Goal: Task Accomplishment & Management: Use online tool/utility

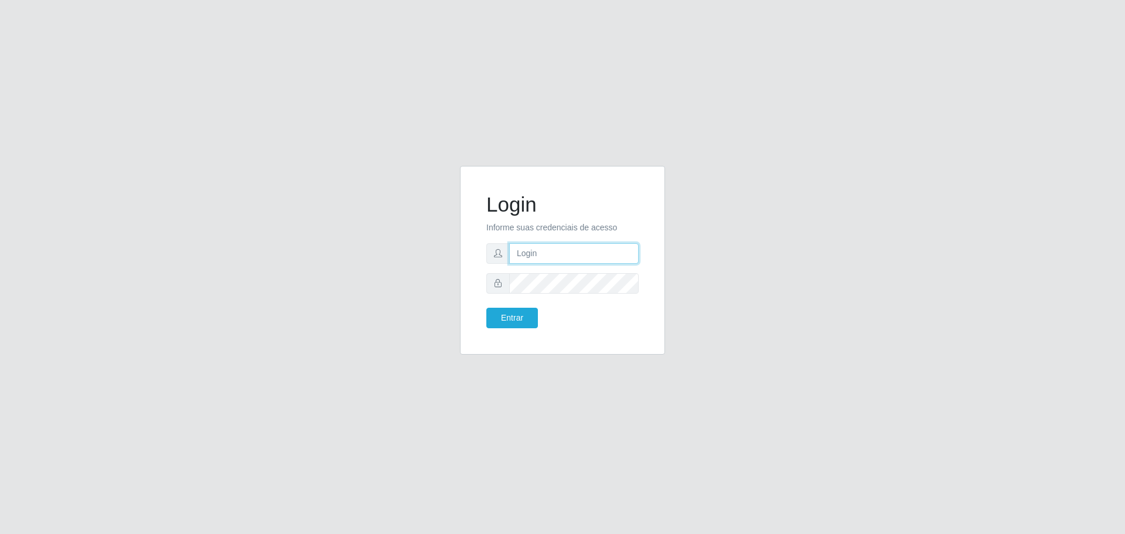
type input "[EMAIL_ADDRESS][DOMAIN_NAME]"
click at [486, 308] on button "Entrar" at bounding box center [512, 318] width 52 height 21
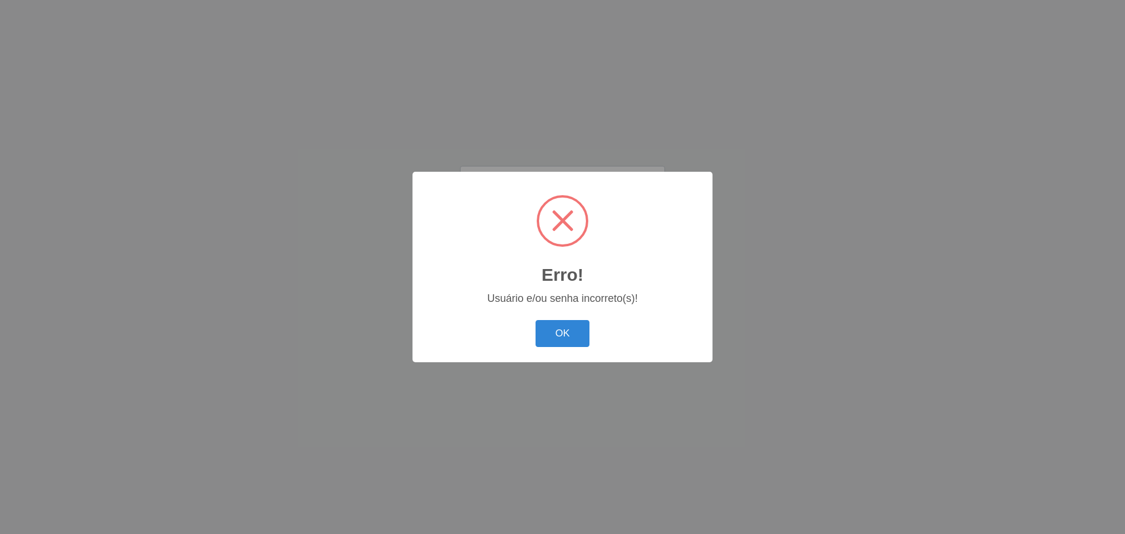
drag, startPoint x: 540, startPoint y: 282, endPoint x: 540, endPoint y: 307, distance: 24.6
click at [540, 284] on div "Erro! ×" at bounding box center [562, 237] width 277 height 109
click at [541, 335] on button "OK" at bounding box center [562, 334] width 54 height 28
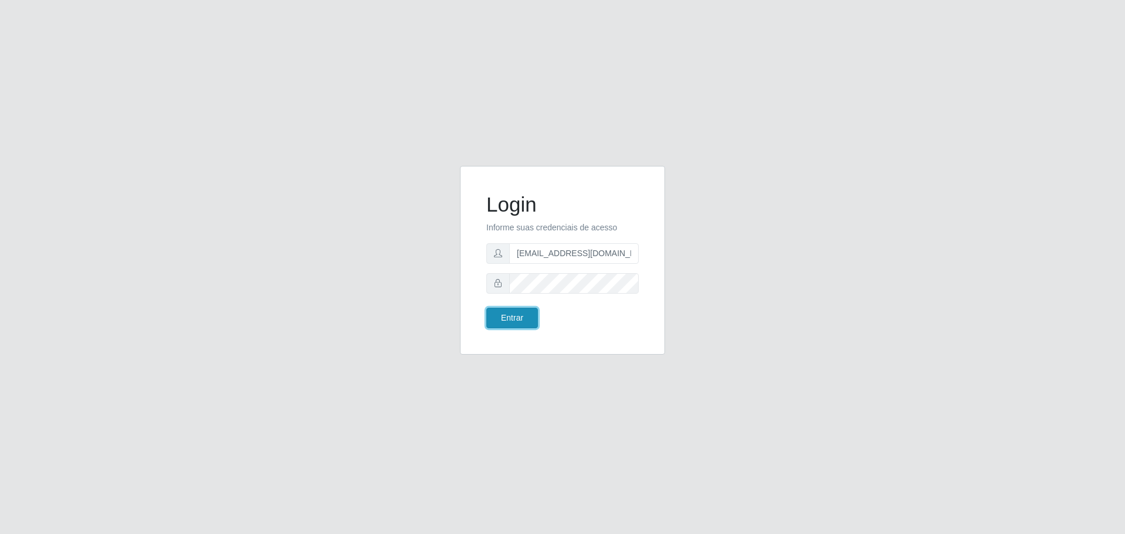
click at [514, 318] on button "Entrar" at bounding box center [512, 318] width 52 height 21
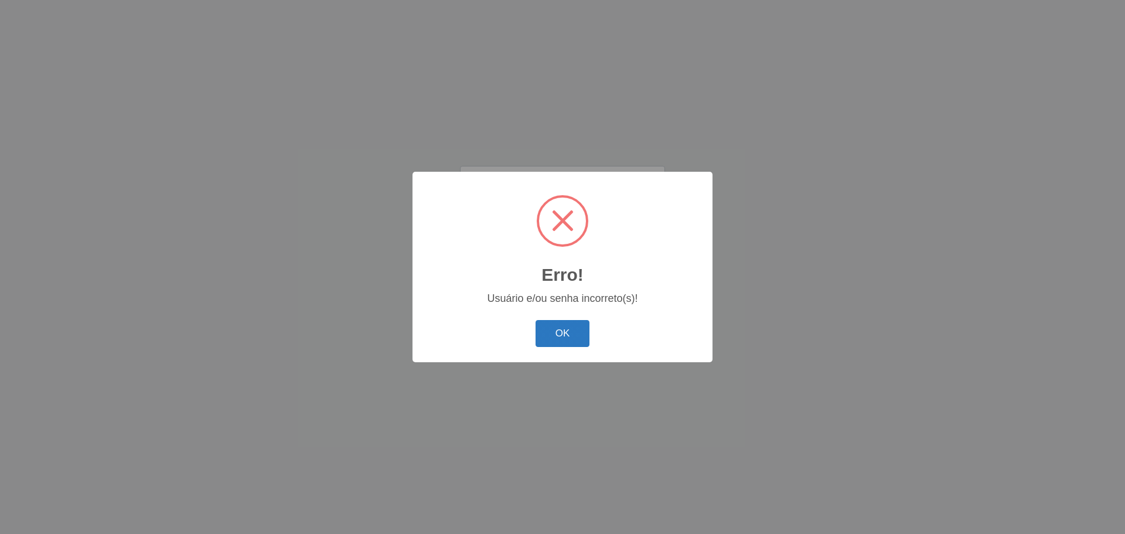
click at [563, 332] on button "OK" at bounding box center [562, 334] width 54 height 28
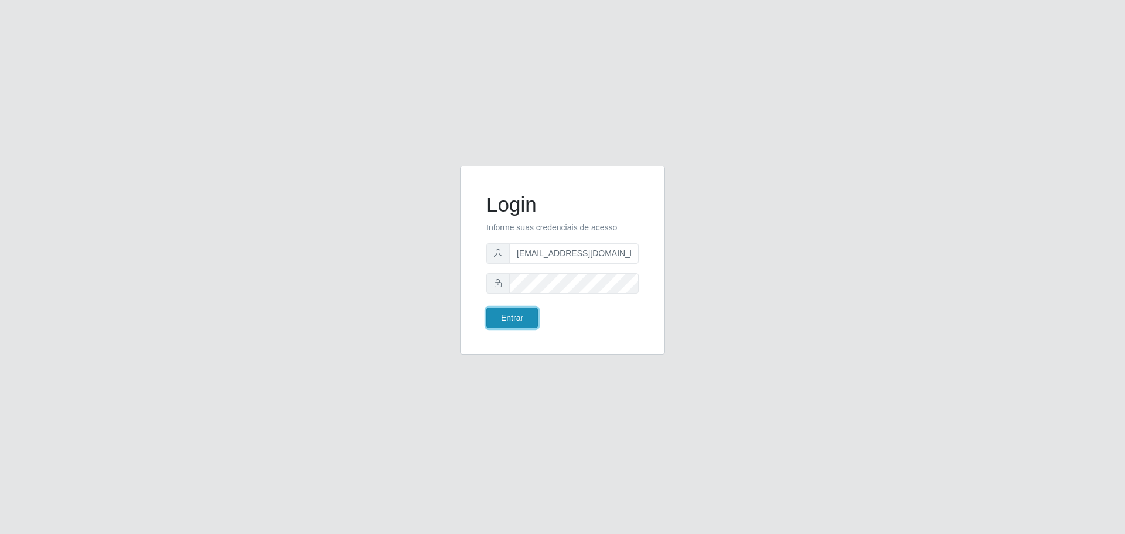
click at [526, 322] on button "Entrar" at bounding box center [512, 318] width 52 height 21
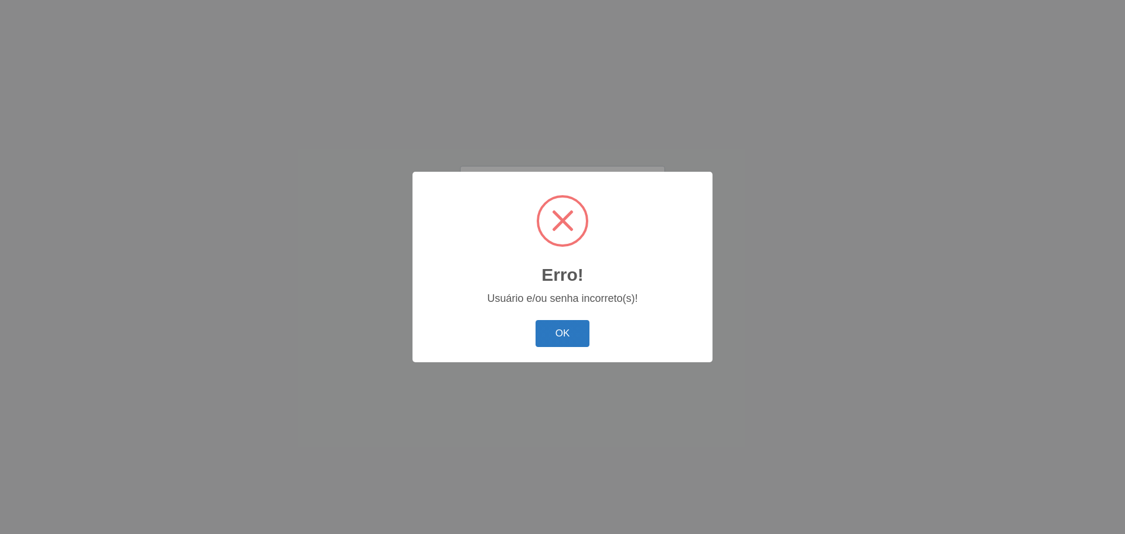
click at [546, 327] on button "OK" at bounding box center [562, 334] width 54 height 28
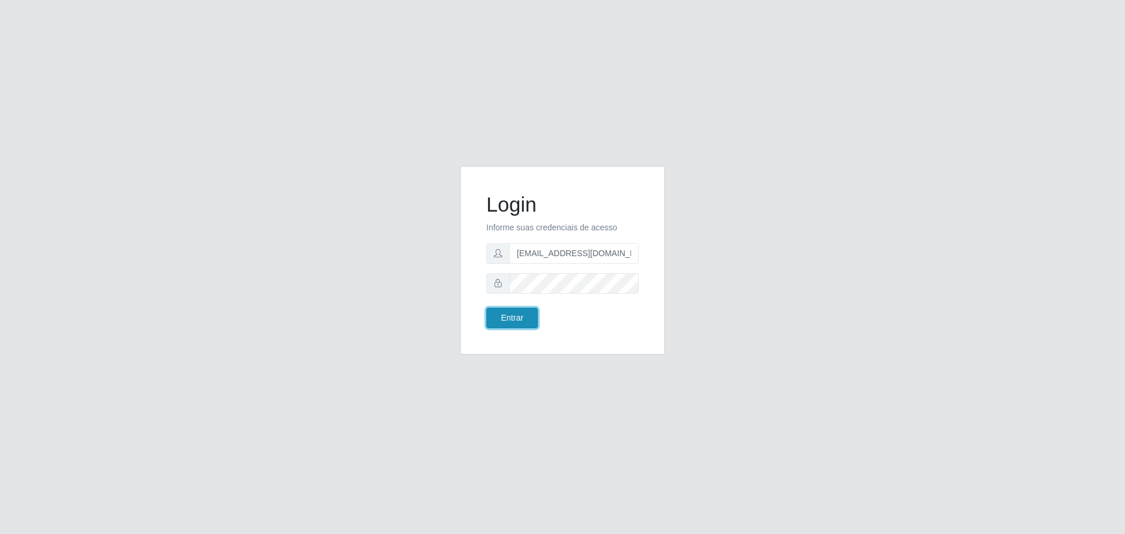
click at [524, 317] on button "Entrar" at bounding box center [512, 318] width 52 height 21
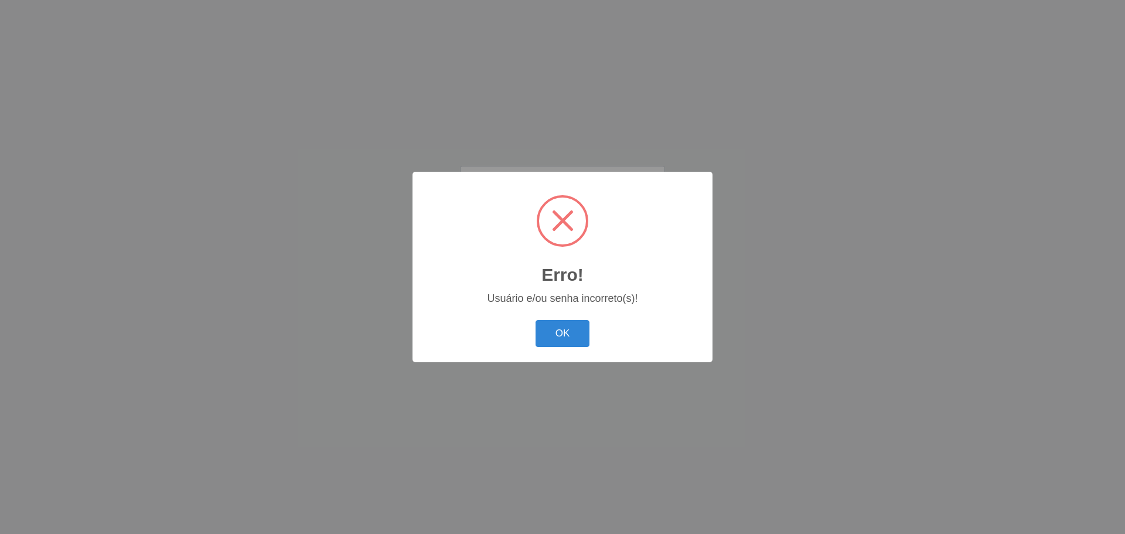
click at [561, 337] on button "OK" at bounding box center [562, 334] width 54 height 28
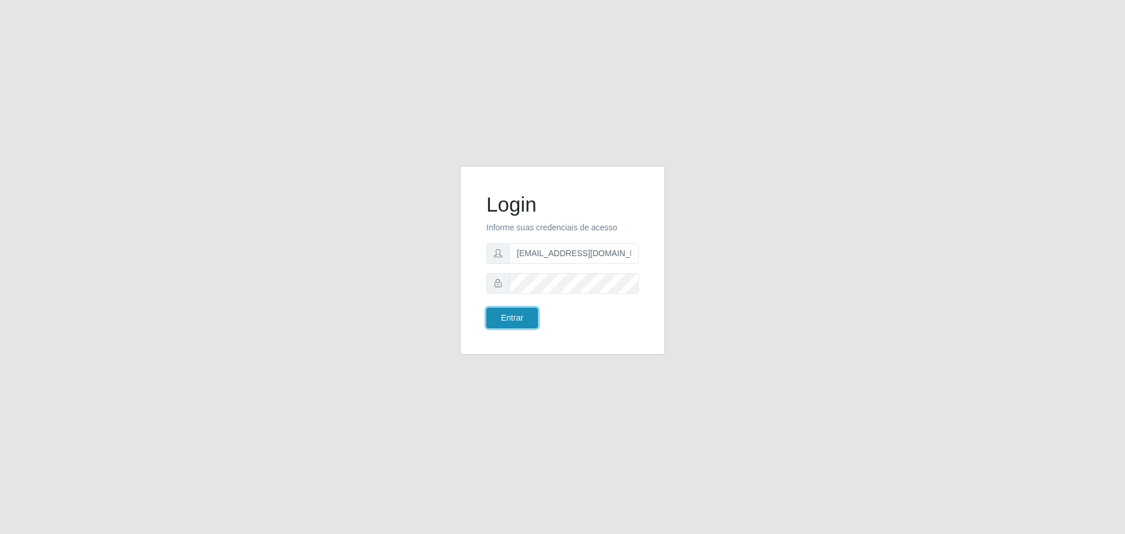
click at [510, 321] on button "Entrar" at bounding box center [512, 318] width 52 height 21
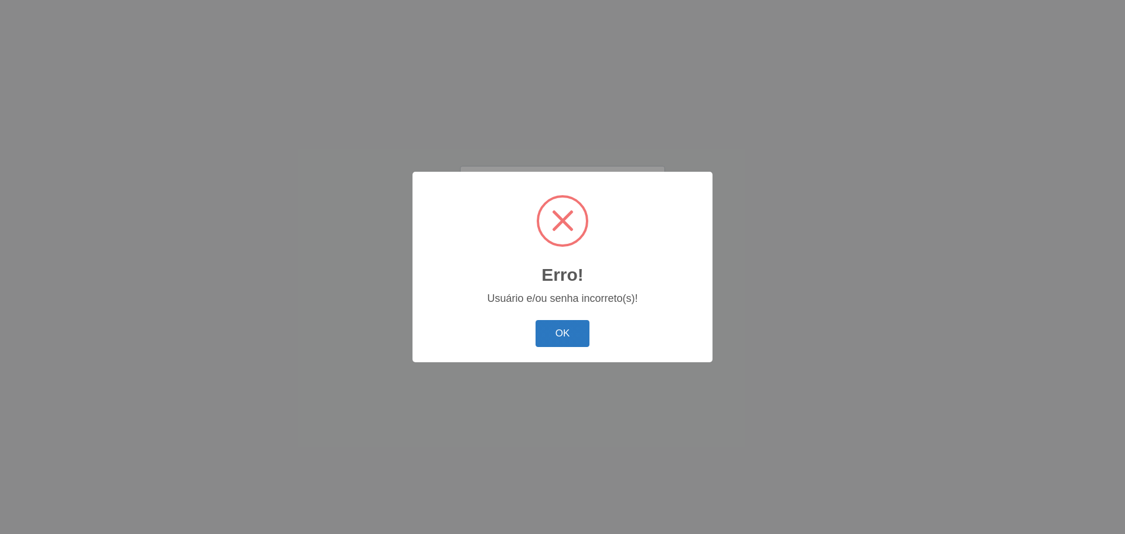
click at [562, 338] on button "OK" at bounding box center [562, 334] width 54 height 28
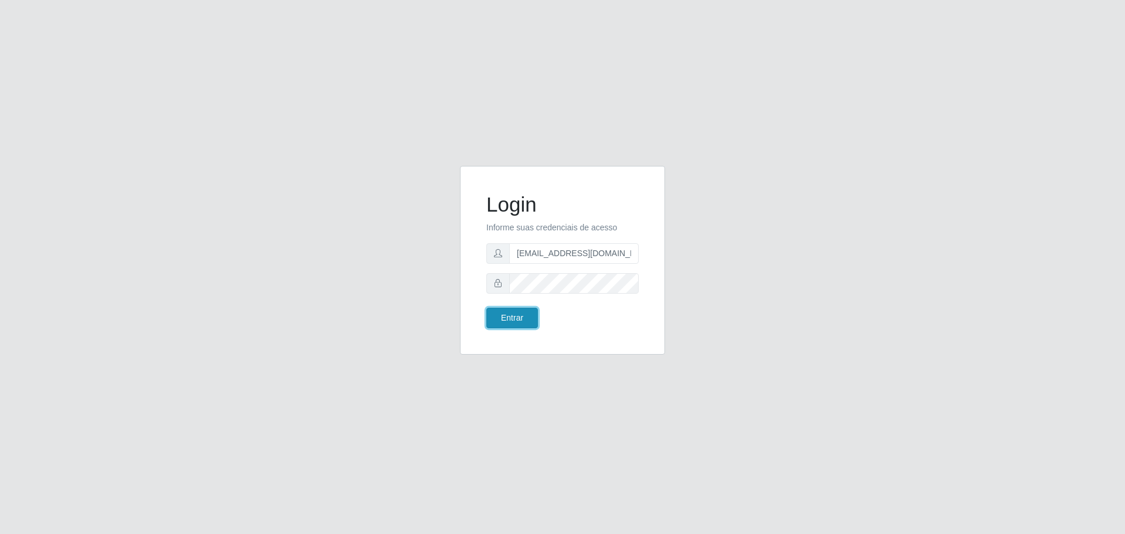
click at [506, 312] on button "Entrar" at bounding box center [512, 318] width 52 height 21
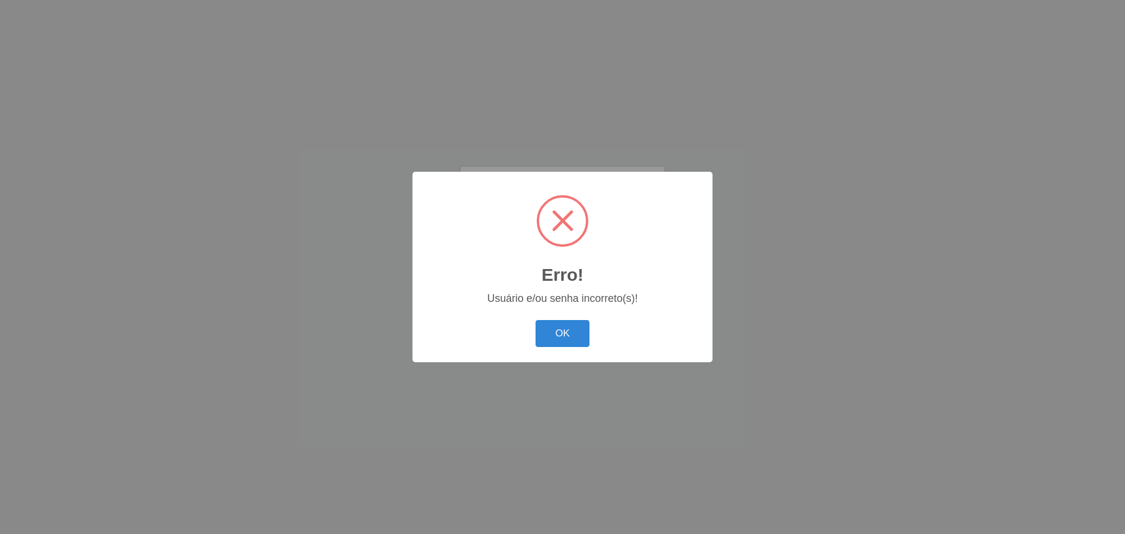
click at [570, 328] on button "OK" at bounding box center [562, 334] width 54 height 28
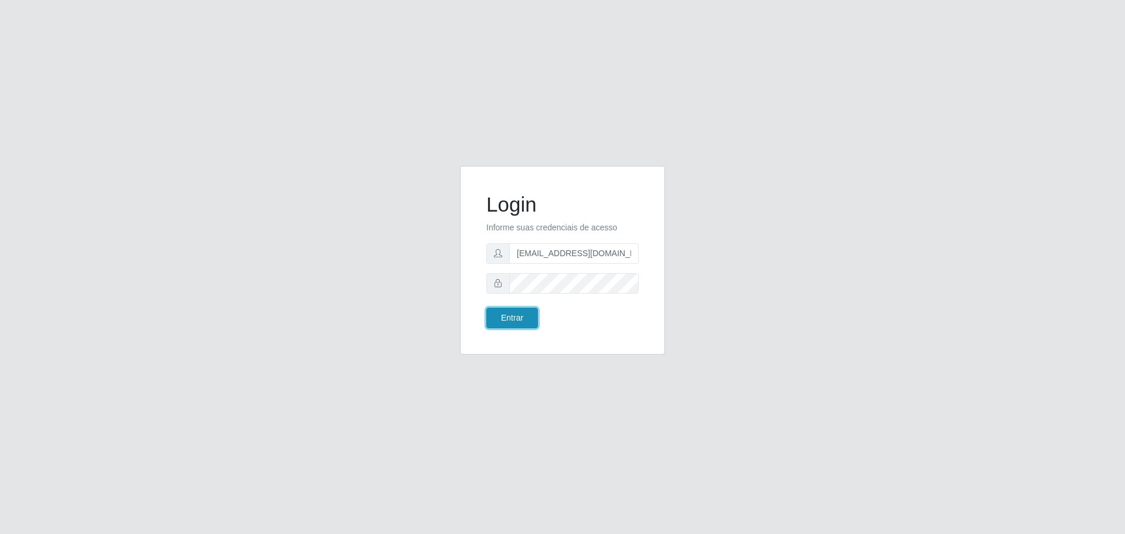
click at [510, 326] on button "Entrar" at bounding box center [512, 318] width 52 height 21
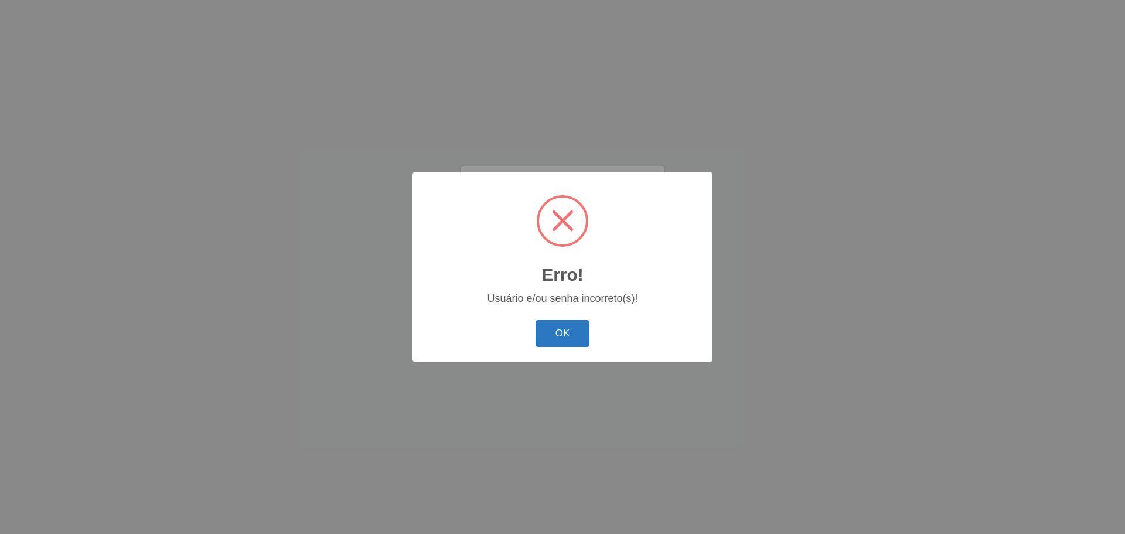
click at [565, 336] on button "OK" at bounding box center [562, 334] width 54 height 28
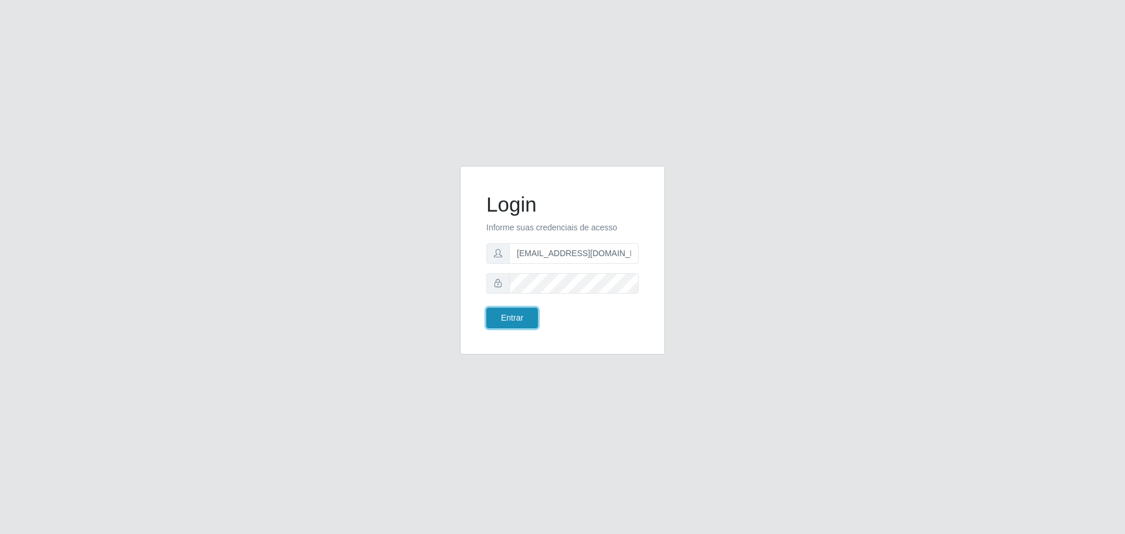
click at [516, 318] on button "Entrar" at bounding box center [512, 318] width 52 height 21
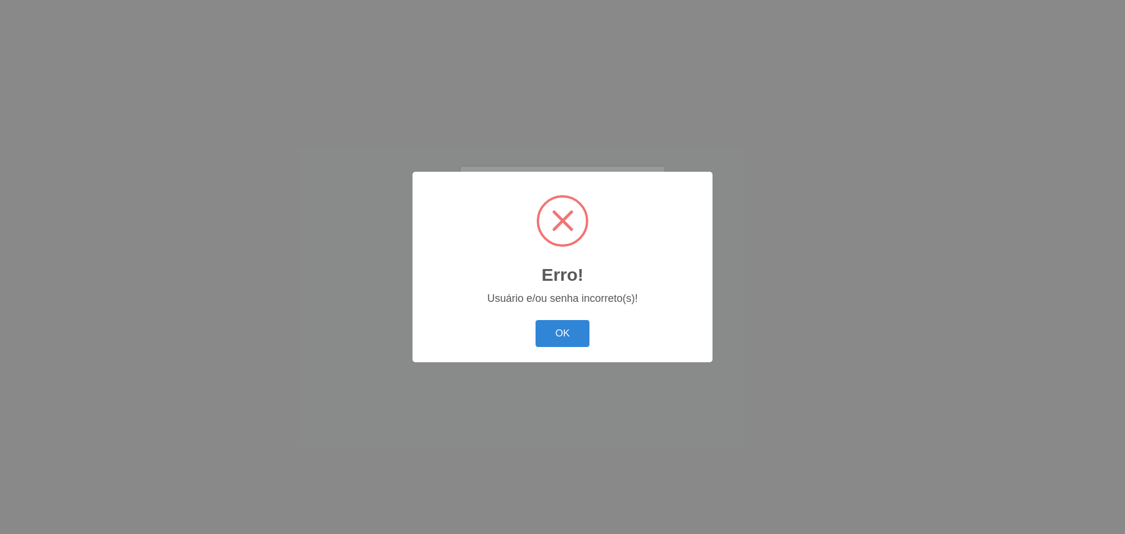
click at [494, 284] on body "Login Informe suas credenciais de acesso [EMAIL_ADDRESS][DOMAIN_NAME] Entrar Er…" at bounding box center [562, 267] width 1125 height 534
click at [566, 322] on button "OK" at bounding box center [562, 334] width 54 height 28
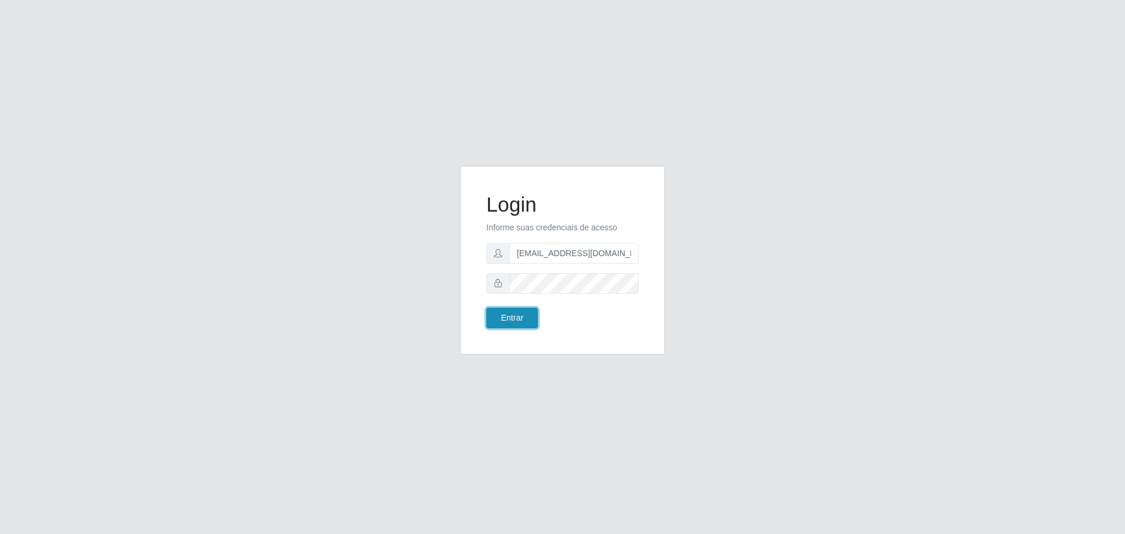
click at [521, 318] on button "Entrar" at bounding box center [512, 318] width 52 height 21
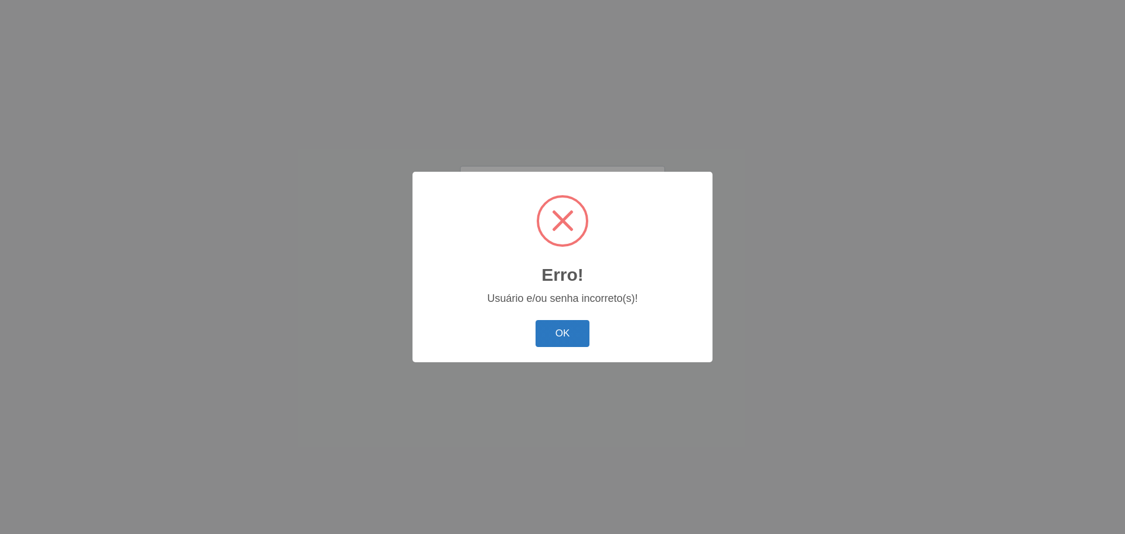
click at [551, 334] on button "OK" at bounding box center [562, 334] width 54 height 28
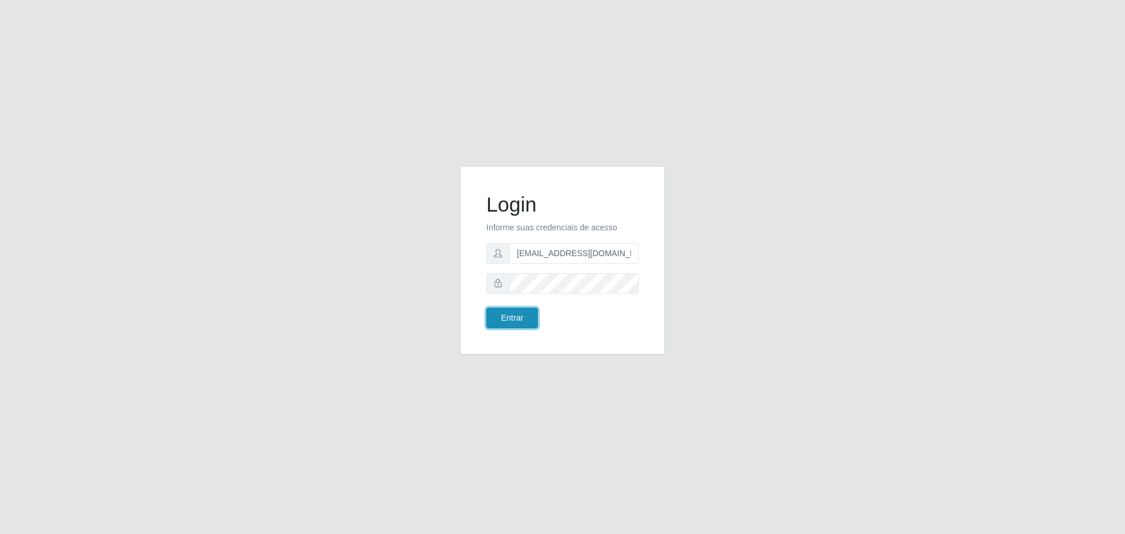
click at [521, 318] on button "Entrar" at bounding box center [512, 318] width 52 height 21
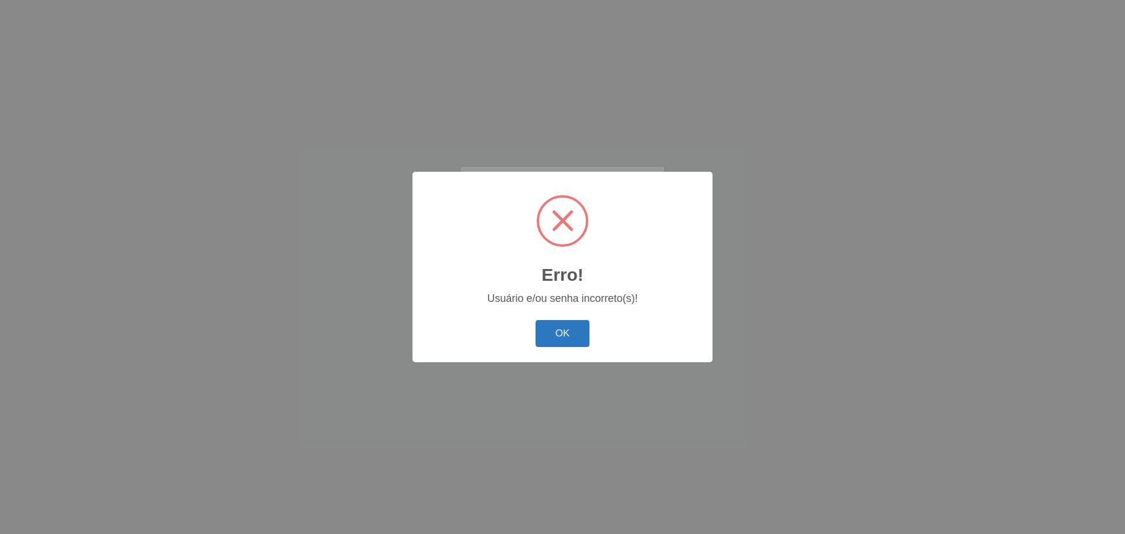
click at [566, 336] on button "OK" at bounding box center [562, 334] width 54 height 28
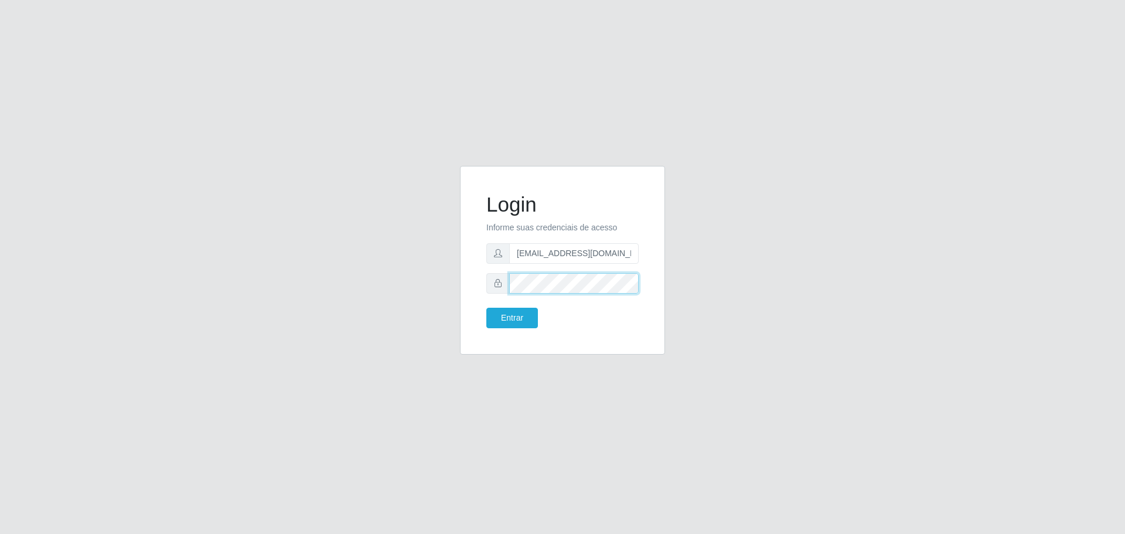
click at [486, 308] on button "Entrar" at bounding box center [512, 318] width 52 height 21
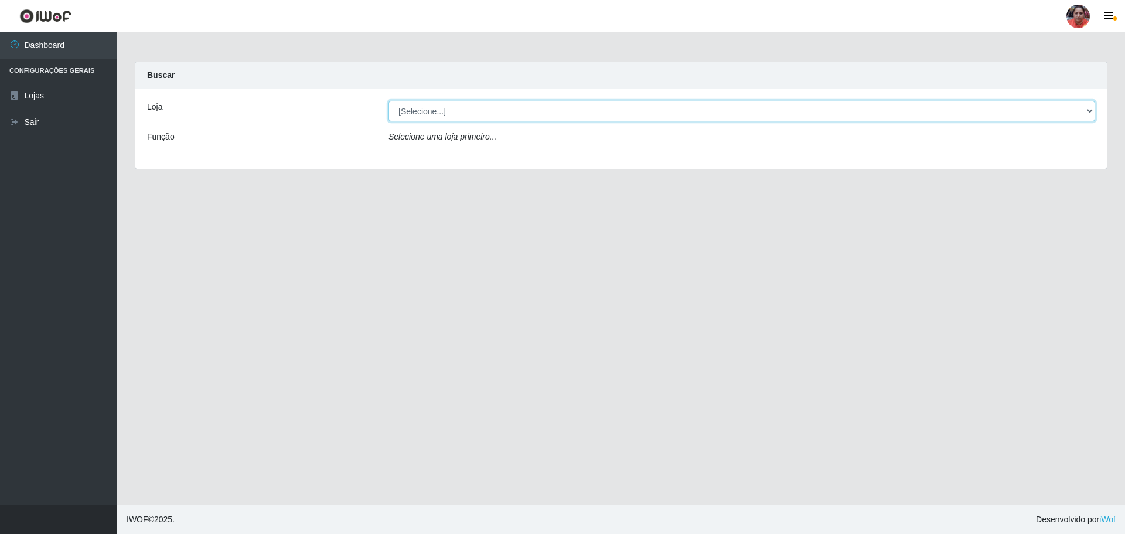
click at [555, 109] on select "[Selecione...] Mar Vermelho - Loja 05" at bounding box center [741, 111] width 706 height 21
select select "252"
click at [388, 101] on select "[Selecione...] Mar Vermelho - Loja 05" at bounding box center [741, 111] width 706 height 21
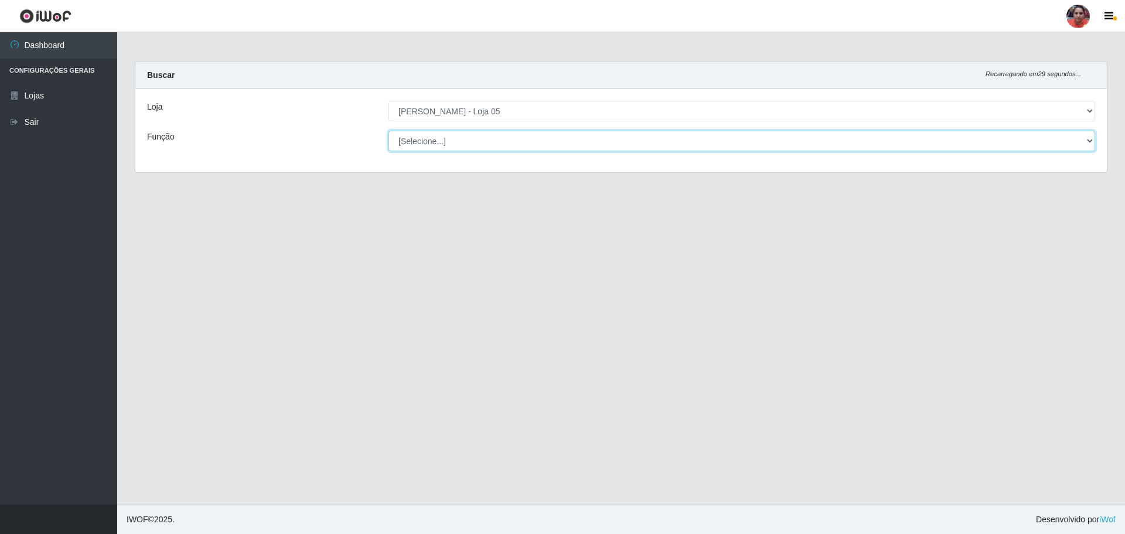
click at [511, 135] on select "[Selecione...] ASG ASG + ASG ++ Auxiliar de Depósito Auxiliar de Depósito + Aux…" at bounding box center [741, 141] width 706 height 21
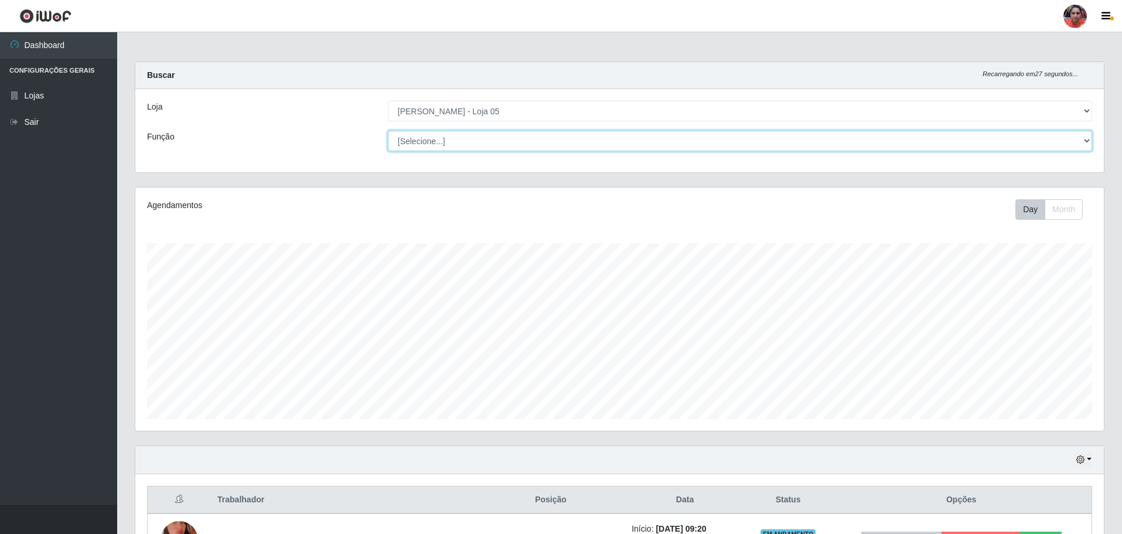
scroll to position [243, 968]
select select "22"
click at [388, 131] on select "[Selecione...] ASG ASG + ASG ++ Auxiliar de Depósito Auxiliar de Depósito + Aux…" at bounding box center [740, 141] width 704 height 21
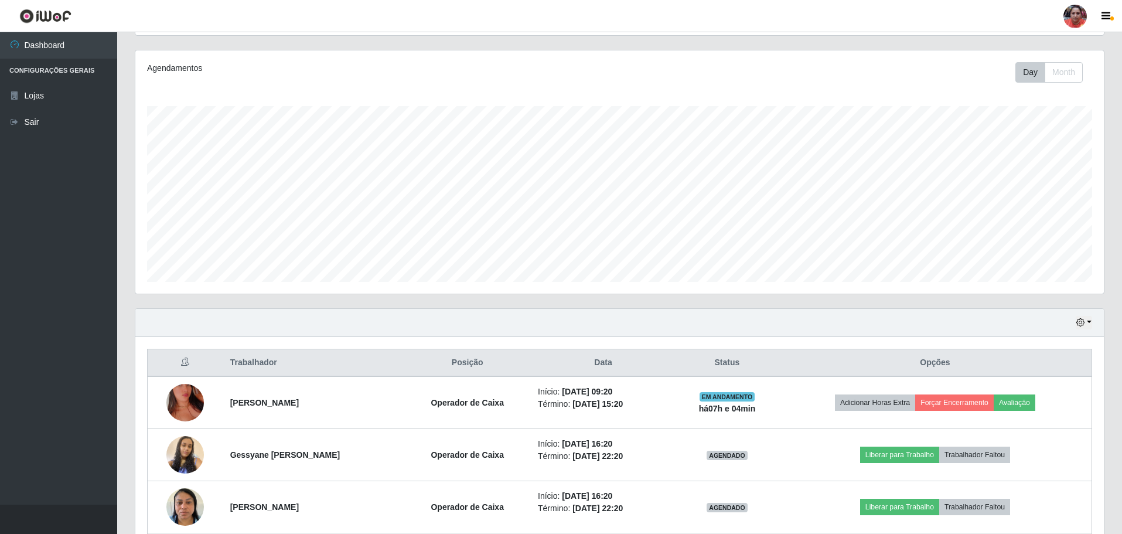
scroll to position [244, 0]
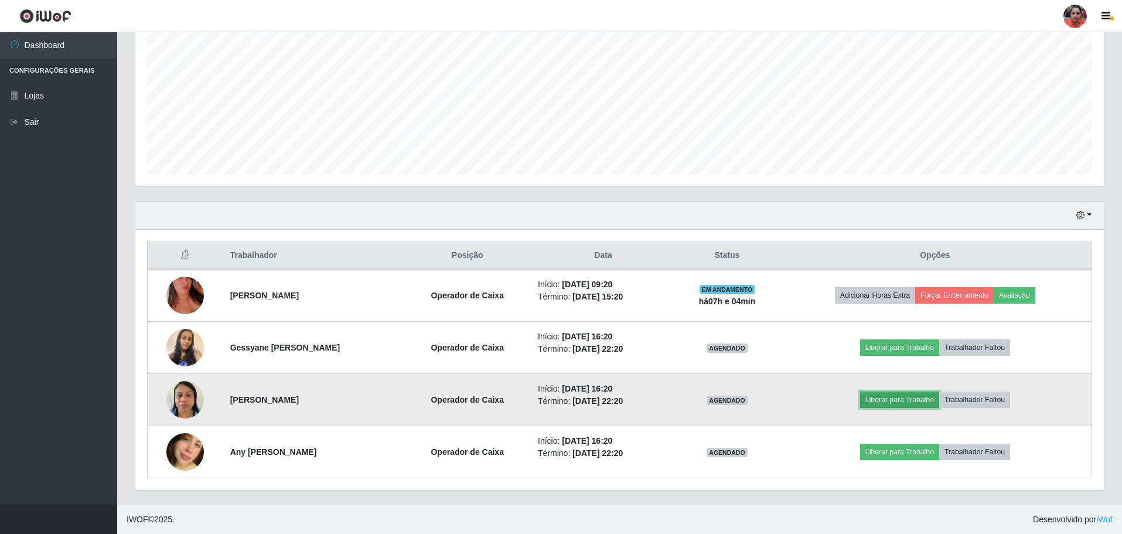
click at [920, 400] on button "Liberar para Trabalho" at bounding box center [899, 399] width 79 height 16
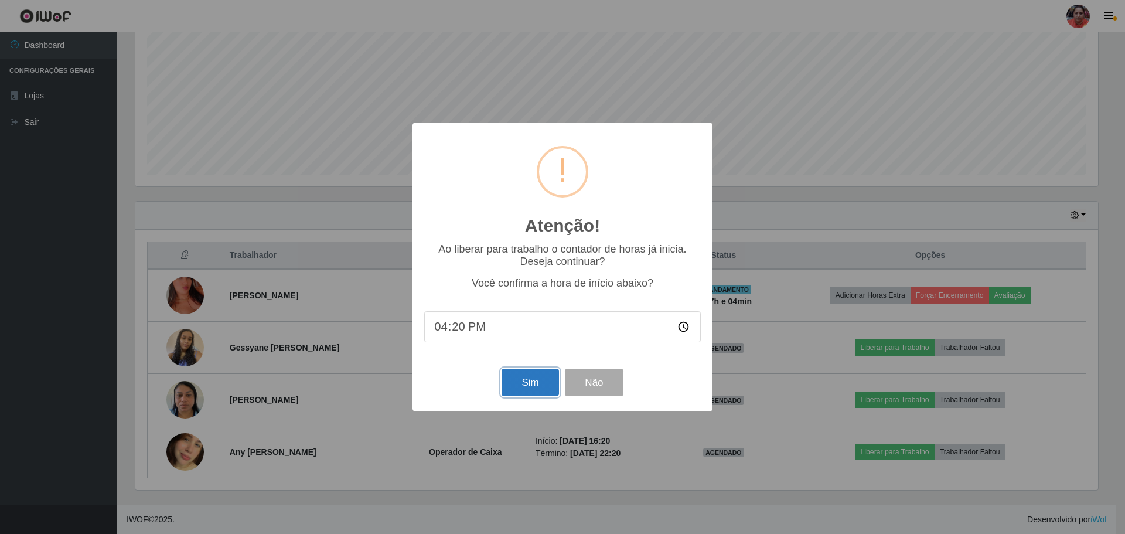
click at [521, 386] on button "Sim" at bounding box center [529, 382] width 57 height 28
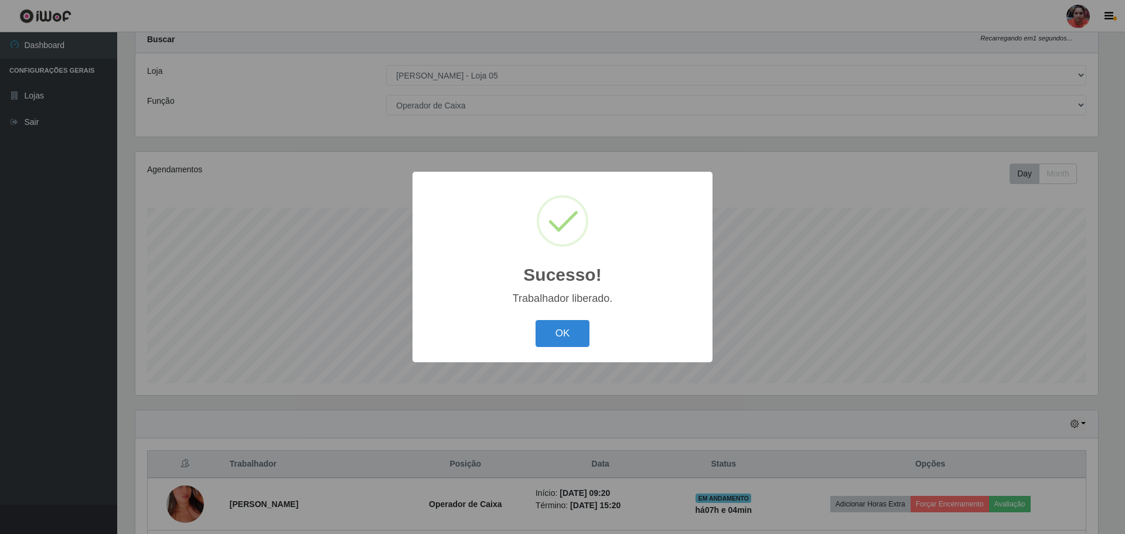
click at [569, 320] on div "OK Cancel" at bounding box center [562, 332] width 277 height 33
click at [568, 333] on button "OK" at bounding box center [562, 334] width 54 height 28
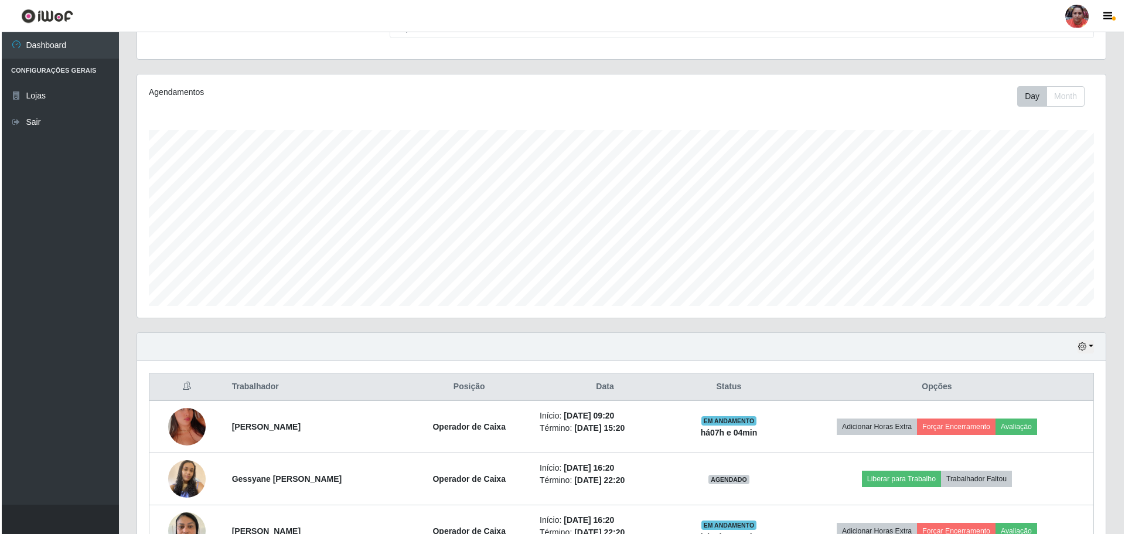
scroll to position [244, 0]
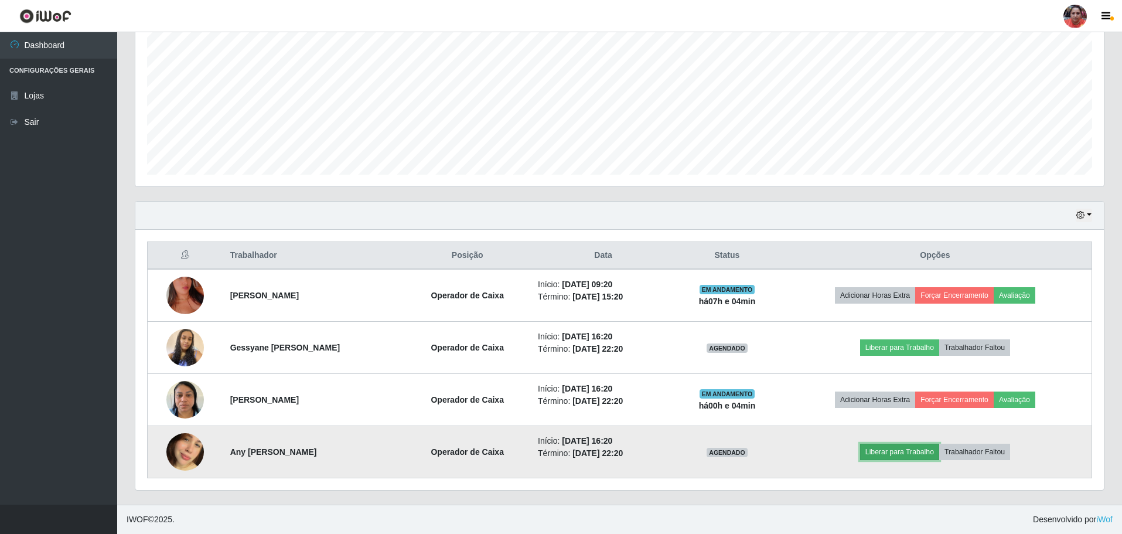
click at [909, 448] on button "Liberar para Trabalho" at bounding box center [899, 451] width 79 height 16
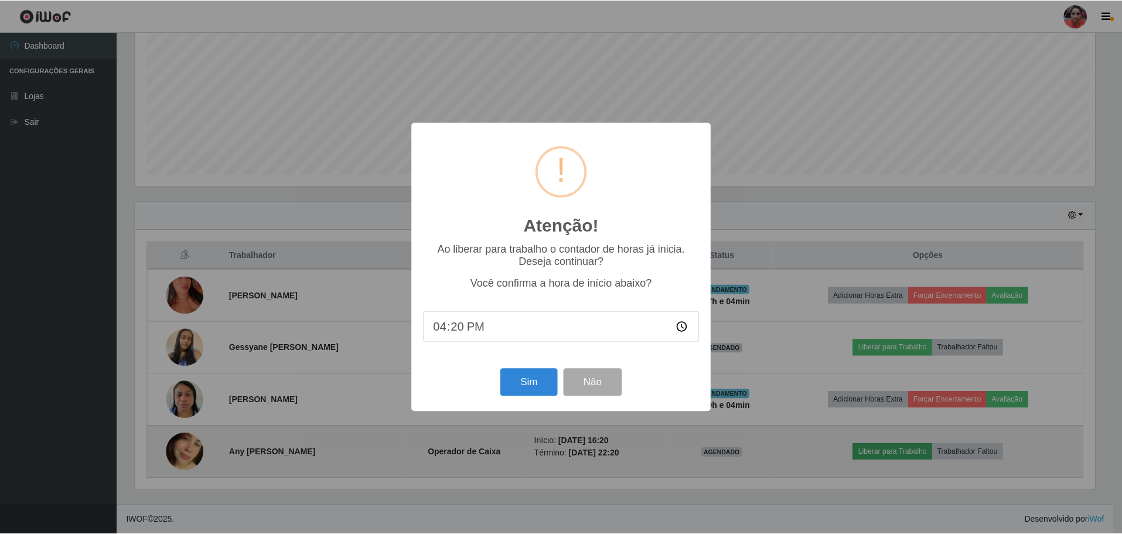
scroll to position [243, 962]
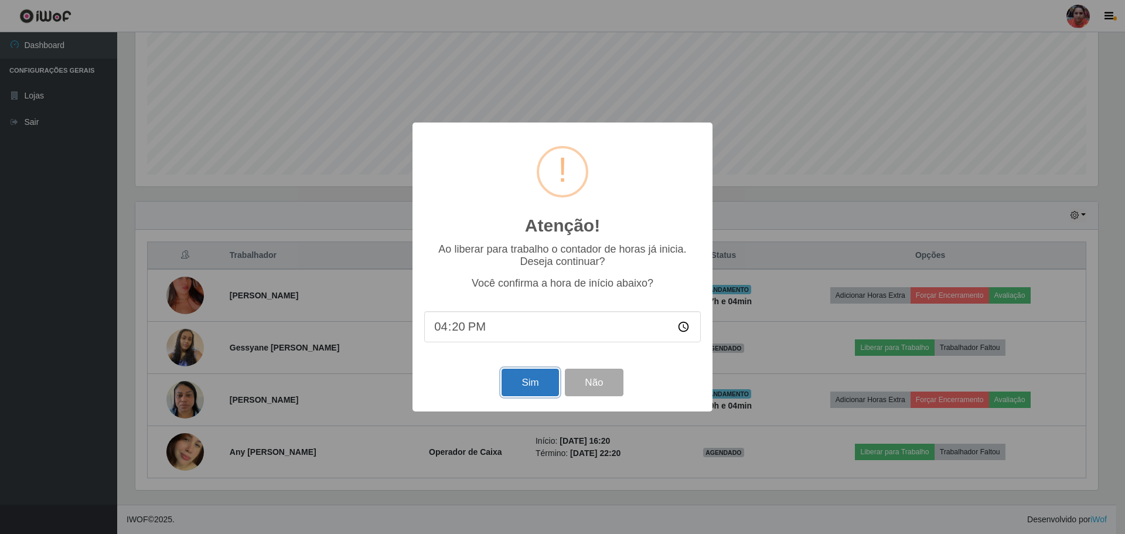
click at [523, 381] on button "Sim" at bounding box center [529, 382] width 57 height 28
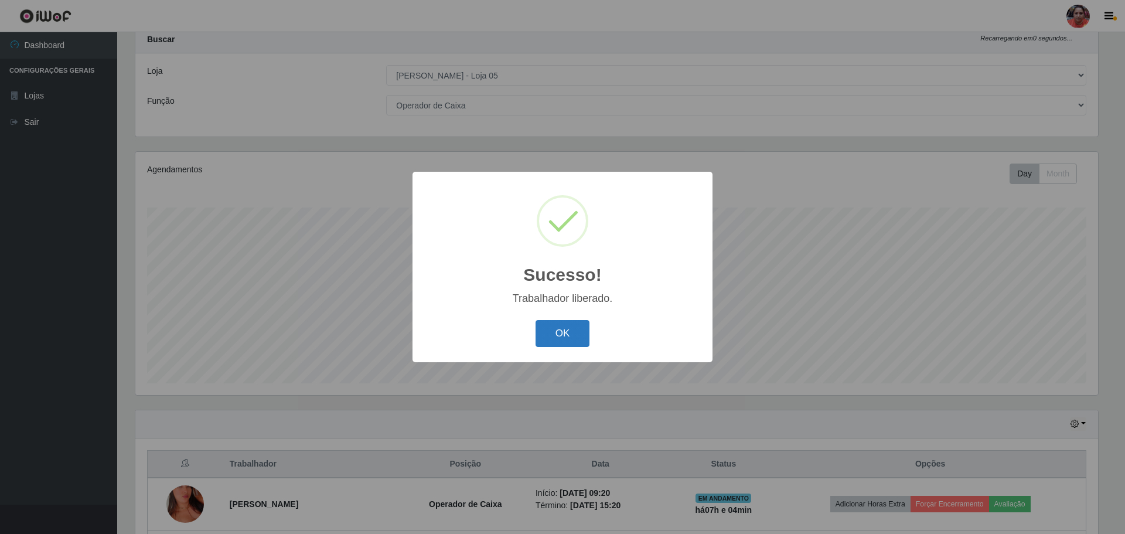
click at [570, 334] on button "OK" at bounding box center [562, 334] width 54 height 28
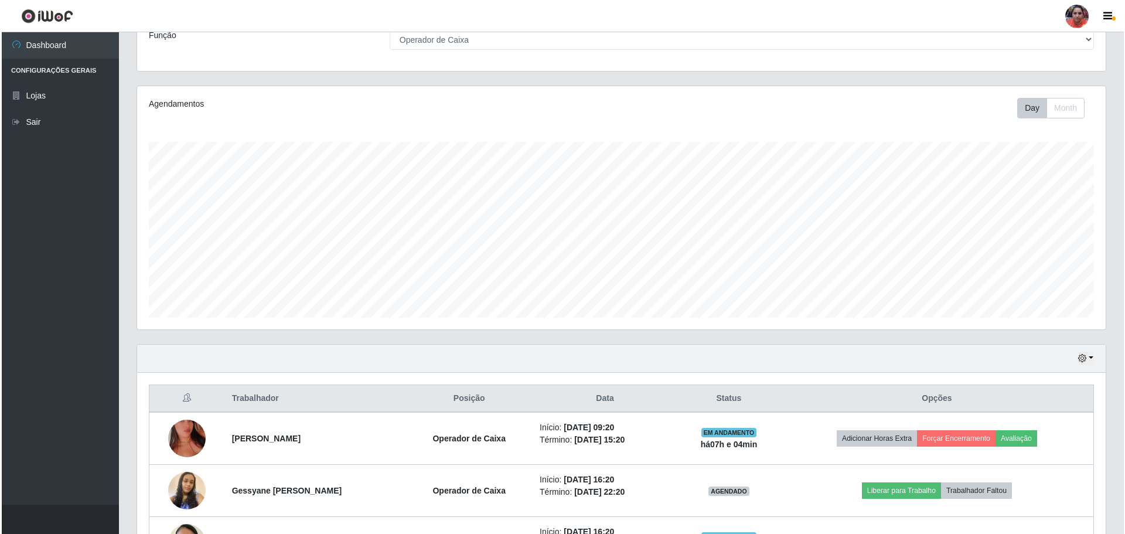
scroll to position [244, 0]
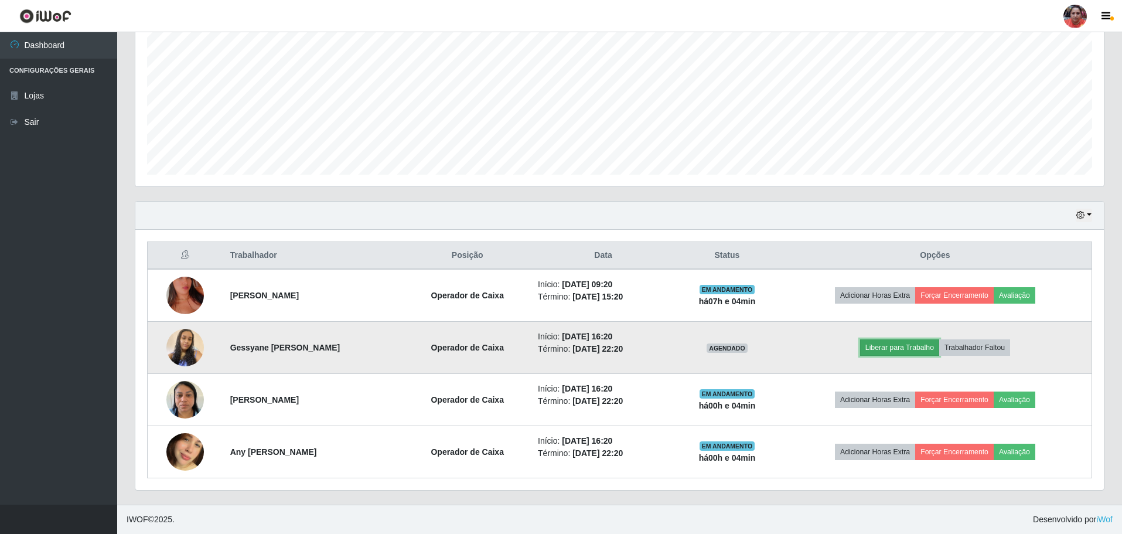
click at [917, 343] on button "Liberar para Trabalho" at bounding box center [899, 347] width 79 height 16
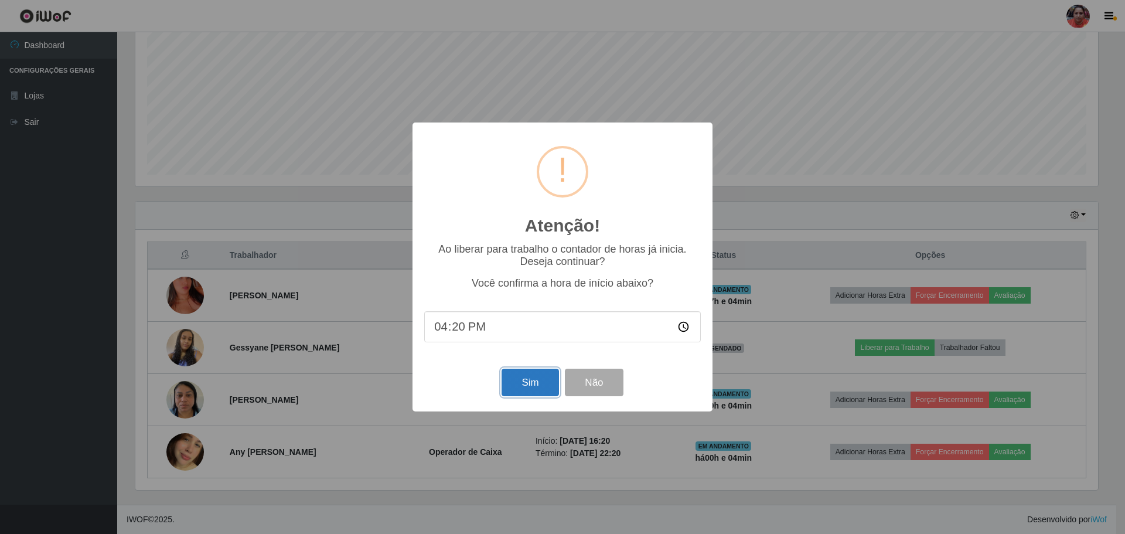
click at [520, 380] on button "Sim" at bounding box center [529, 382] width 57 height 28
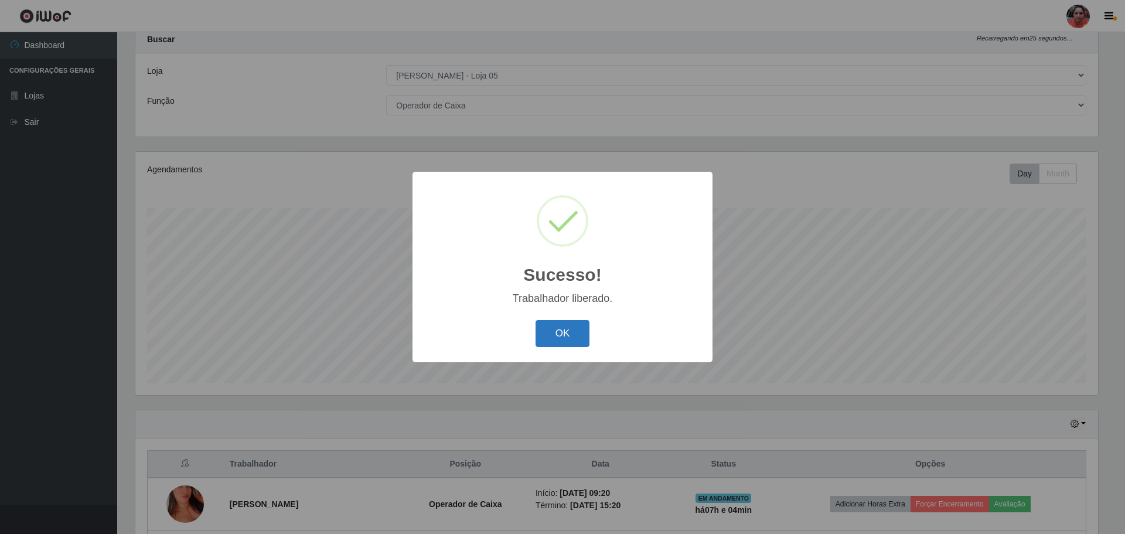
click at [571, 333] on button "OK" at bounding box center [562, 334] width 54 height 28
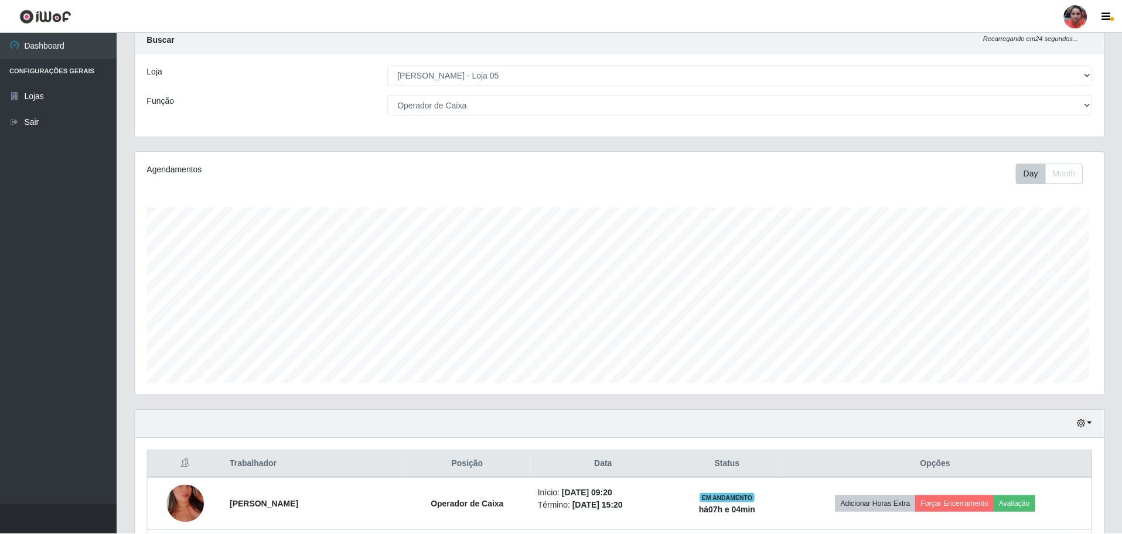
scroll to position [0, 0]
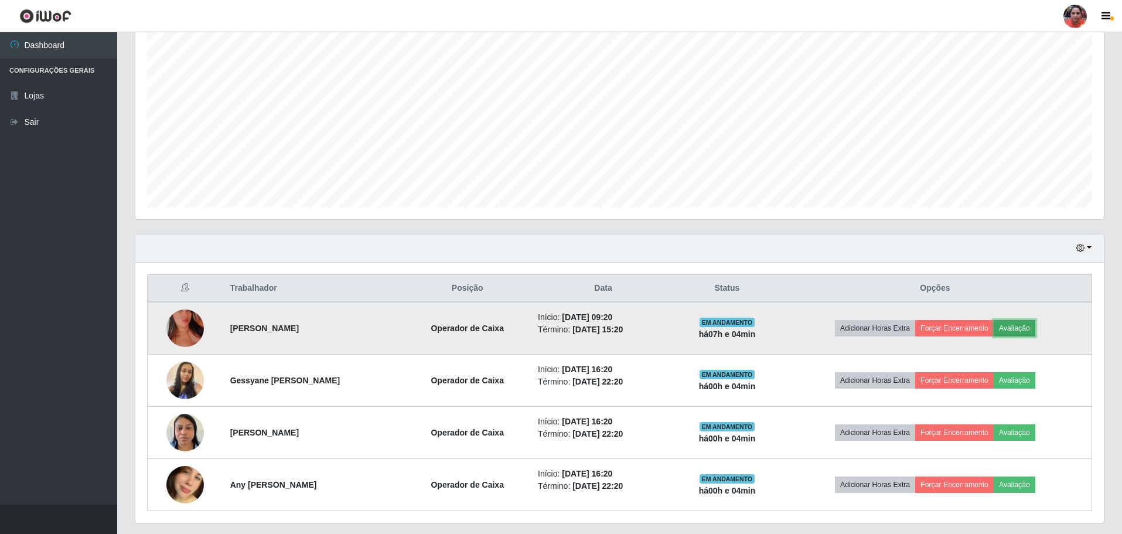
click at [1030, 328] on button "Avaliação" at bounding box center [1015, 328] width 42 height 16
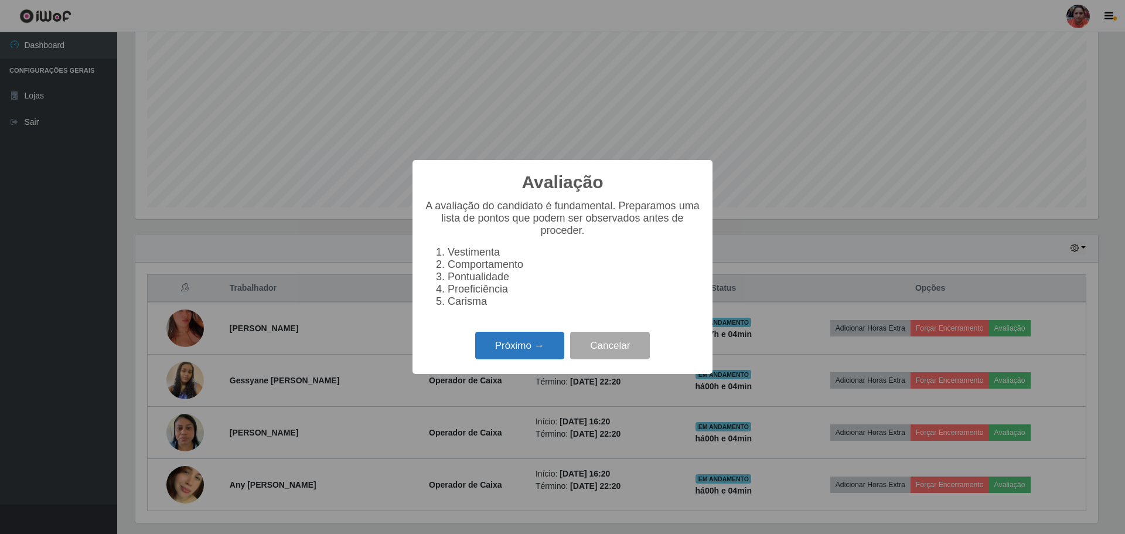
click at [521, 343] on button "Próximo →" at bounding box center [519, 346] width 89 height 28
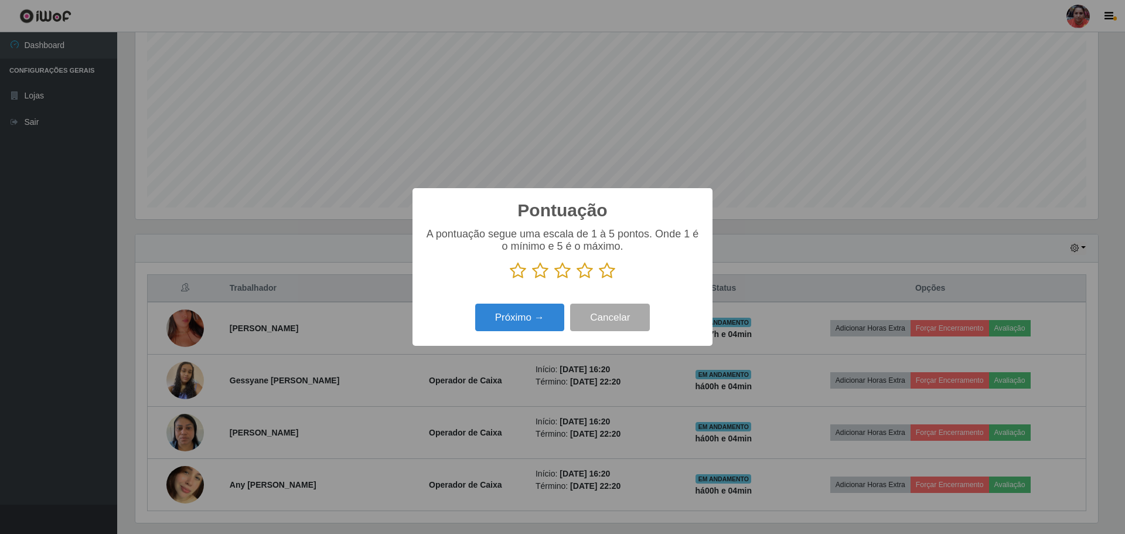
click at [583, 272] on icon at bounding box center [584, 271] width 16 height 18
click at [576, 279] on input "radio" at bounding box center [576, 279] width 0 height 0
click at [528, 320] on button "Próximo →" at bounding box center [519, 317] width 89 height 28
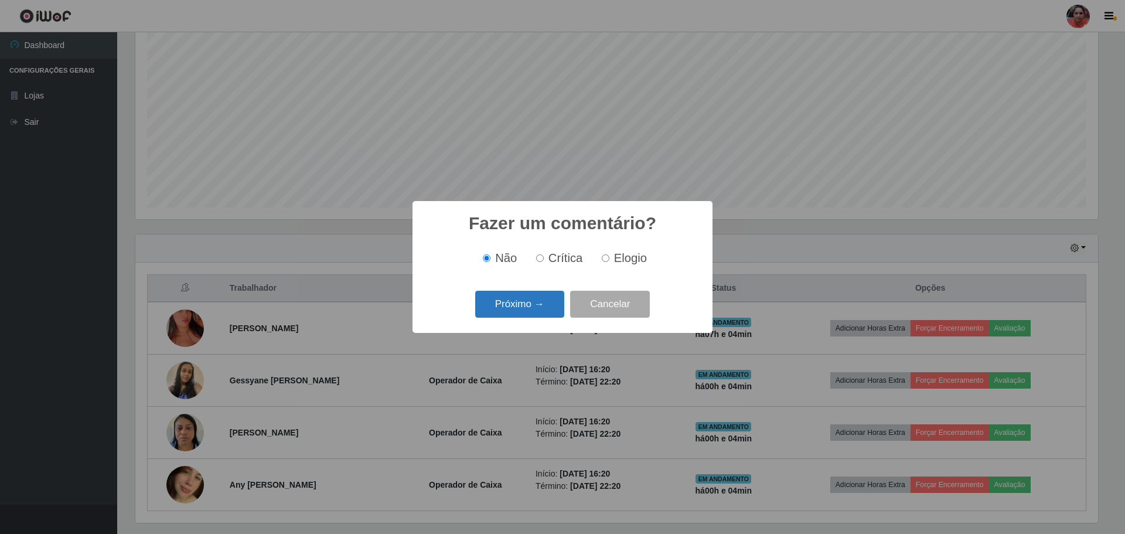
click at [534, 303] on button "Próximo →" at bounding box center [519, 305] width 89 height 28
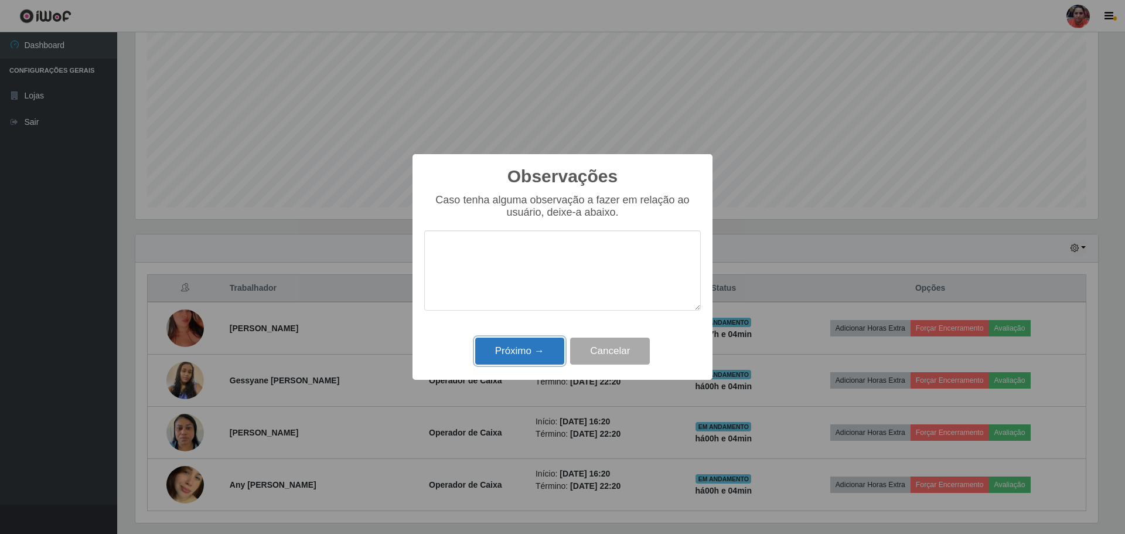
click at [526, 352] on button "Próximo →" at bounding box center [519, 351] width 89 height 28
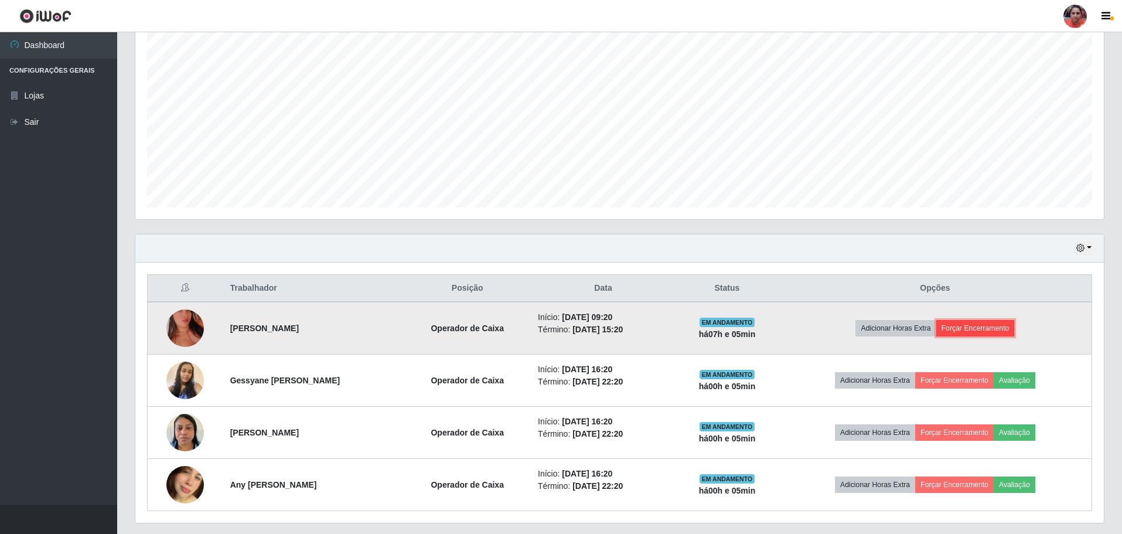
click at [981, 332] on button "Forçar Encerramento" at bounding box center [975, 328] width 78 height 16
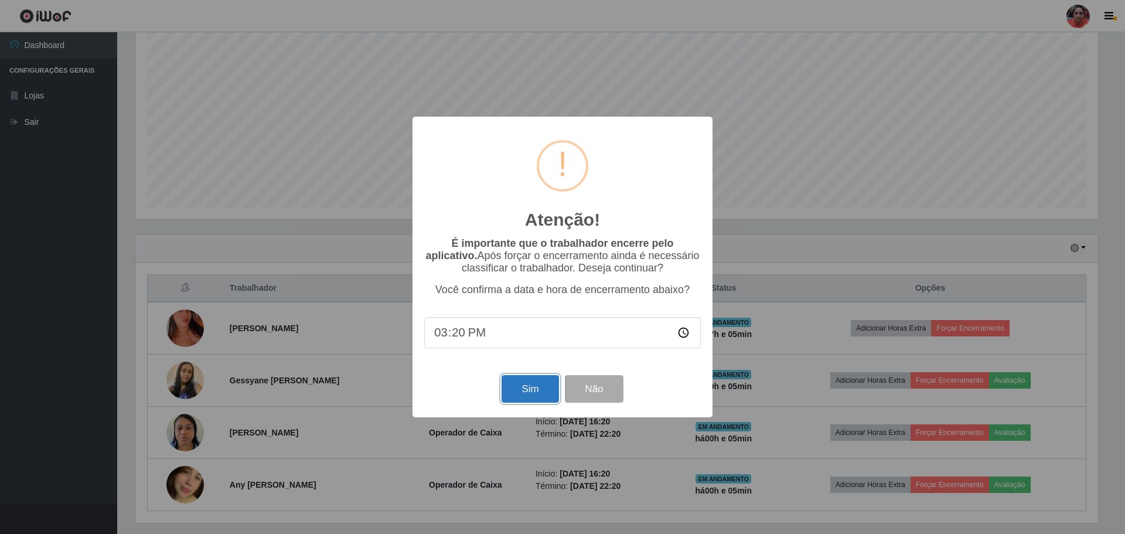
click at [519, 385] on button "Sim" at bounding box center [529, 389] width 57 height 28
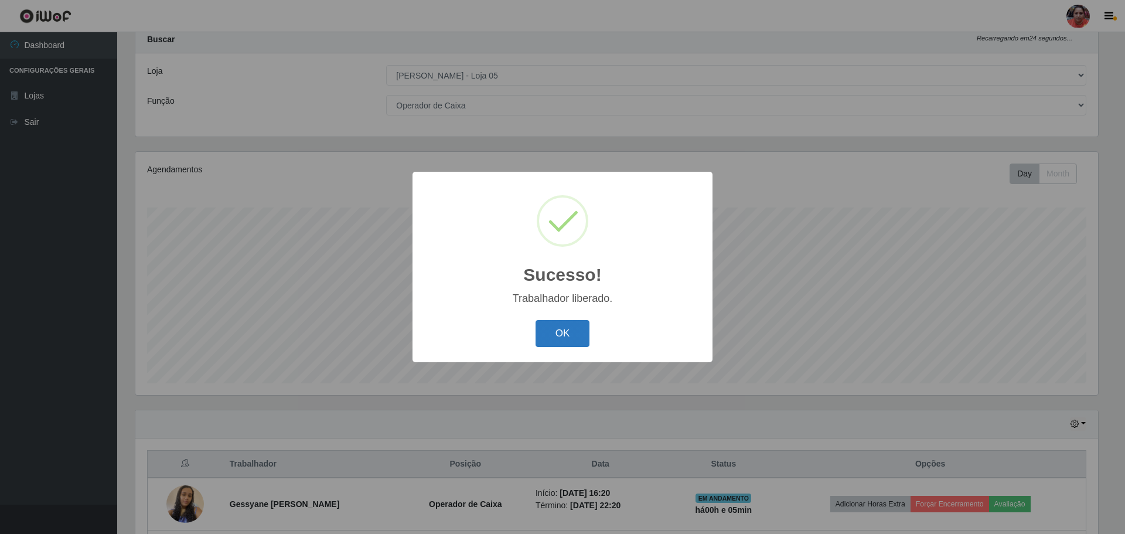
click at [557, 333] on button "OK" at bounding box center [562, 334] width 54 height 28
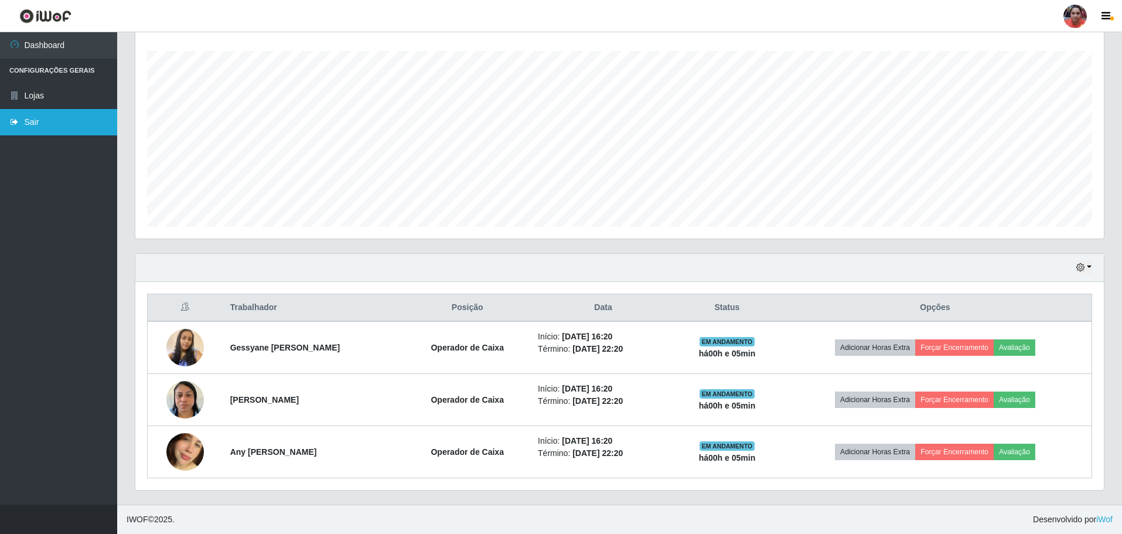
click at [64, 124] on link "Sair" at bounding box center [58, 122] width 117 height 26
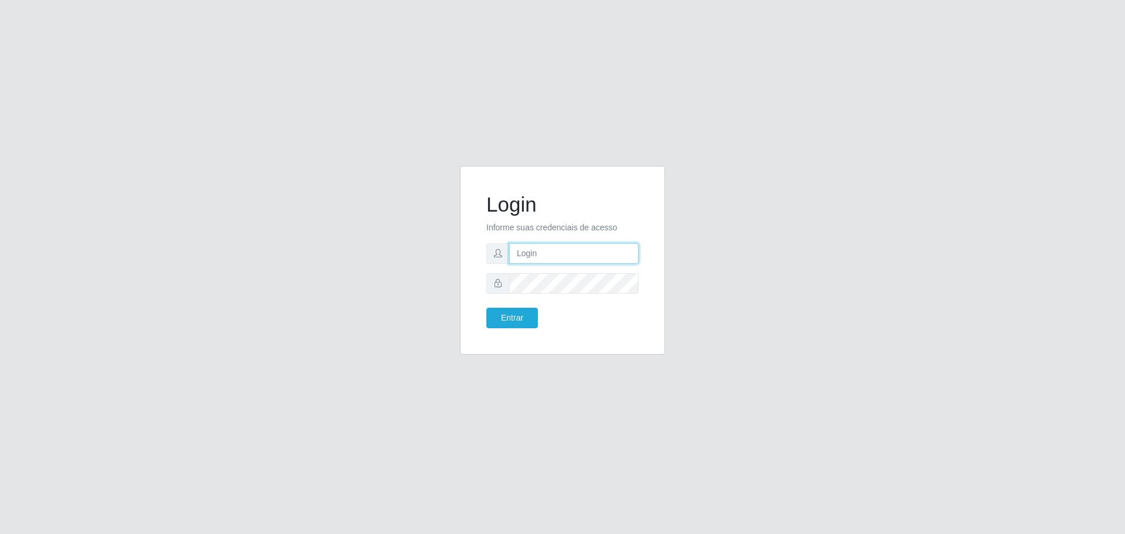
type input "[EMAIL_ADDRESS][DOMAIN_NAME]"
